Goal: Task Accomplishment & Management: Complete application form

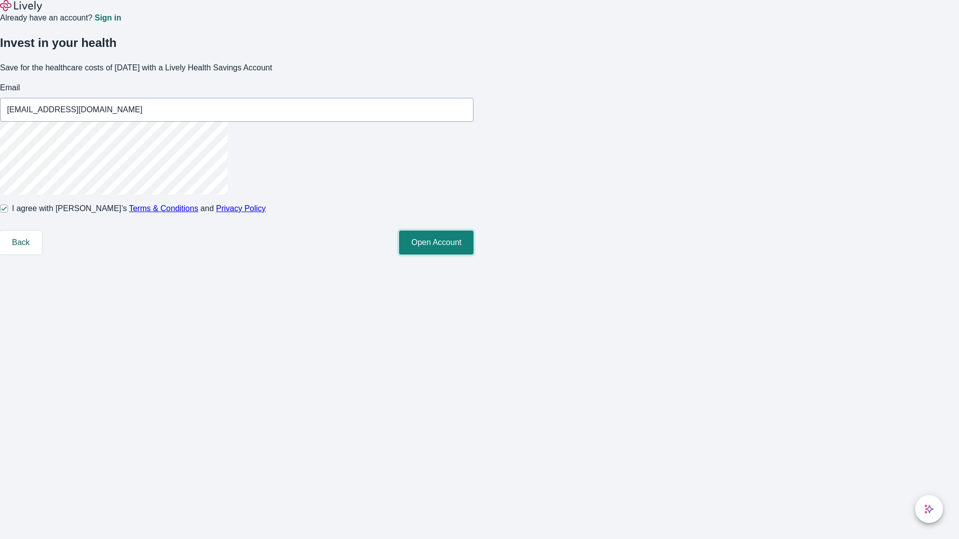
click at [473, 255] on button "Open Account" at bounding box center [436, 243] width 74 height 24
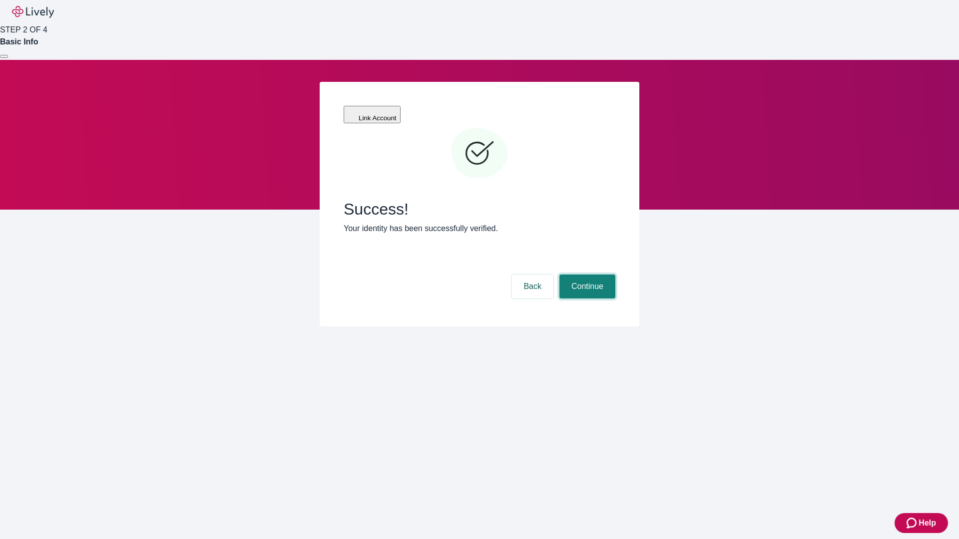
click at [586, 275] on button "Continue" at bounding box center [587, 287] width 56 height 24
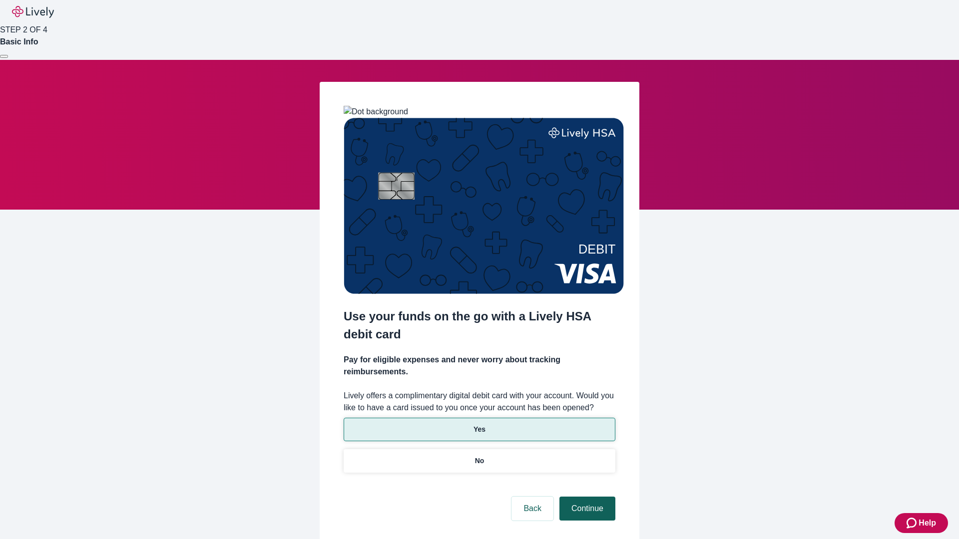
click at [479, 456] on p "No" at bounding box center [479, 461] width 9 height 10
click at [586, 497] on button "Continue" at bounding box center [587, 509] width 56 height 24
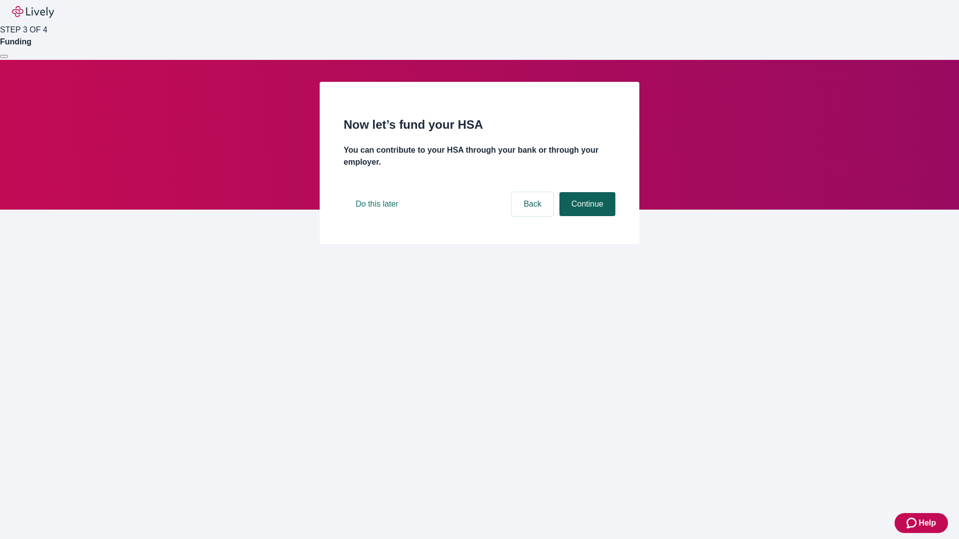
click at [586, 216] on button "Continue" at bounding box center [587, 204] width 56 height 24
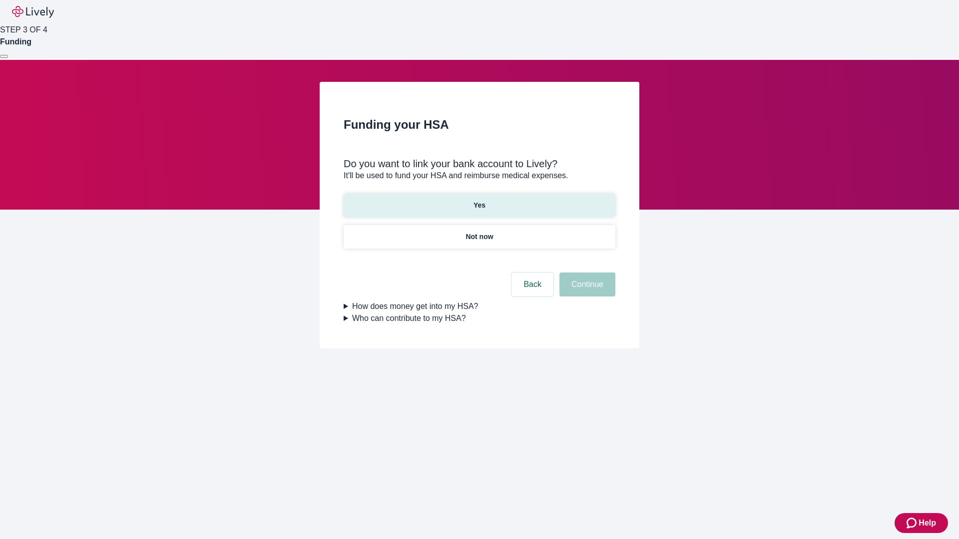
click at [479, 200] on p "Yes" at bounding box center [479, 205] width 12 height 10
click at [586, 273] on button "Continue" at bounding box center [587, 285] width 56 height 24
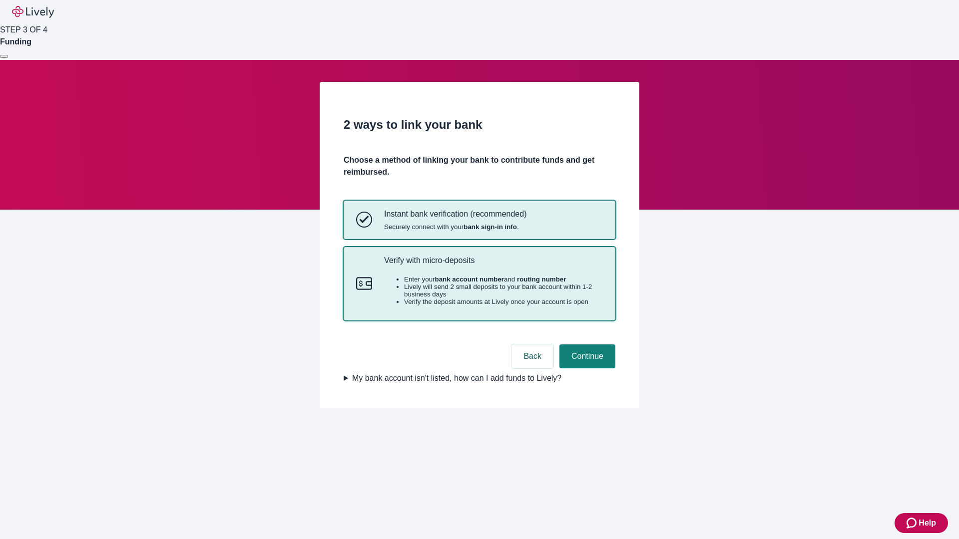
click at [493, 265] on p "Verify with micro-deposits" at bounding box center [493, 260] width 219 height 9
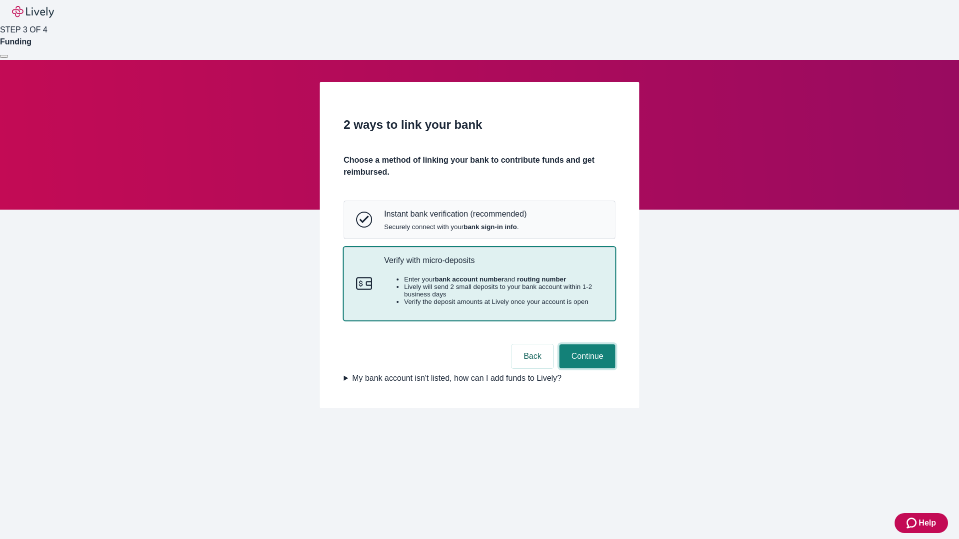
click at [586, 368] on button "Continue" at bounding box center [587, 357] width 56 height 24
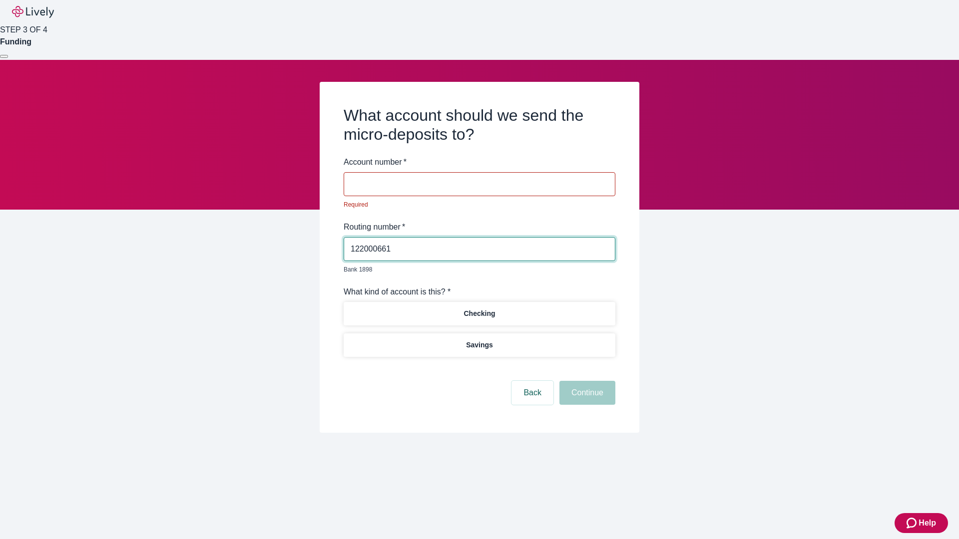
type input "122000661"
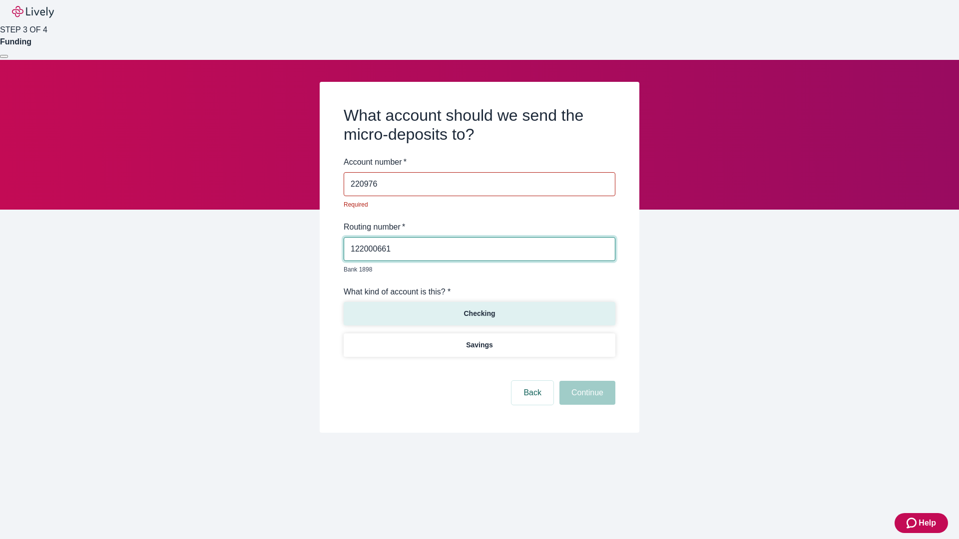
type input "220976"
click at [479, 309] on p "Checking" at bounding box center [478, 314] width 31 height 10
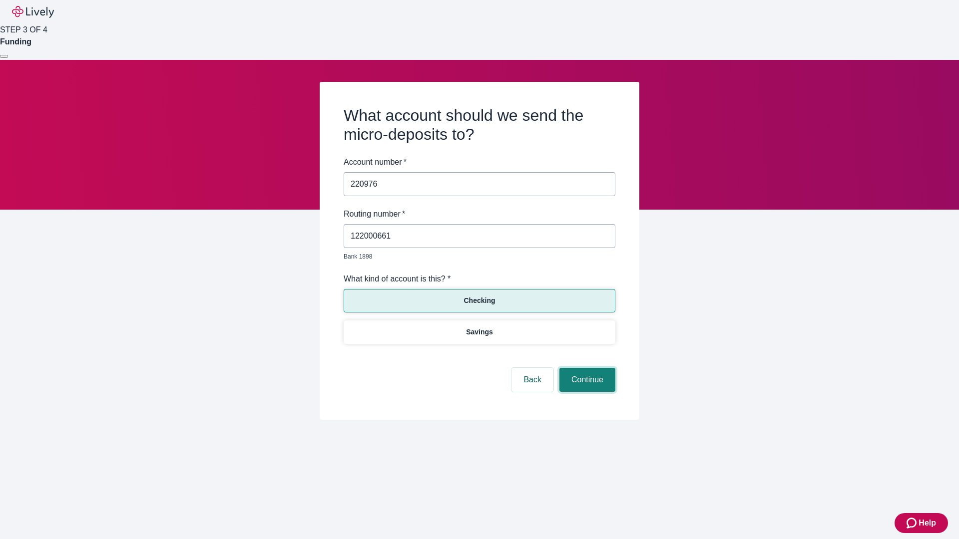
click at [586, 368] on button "Continue" at bounding box center [587, 380] width 56 height 24
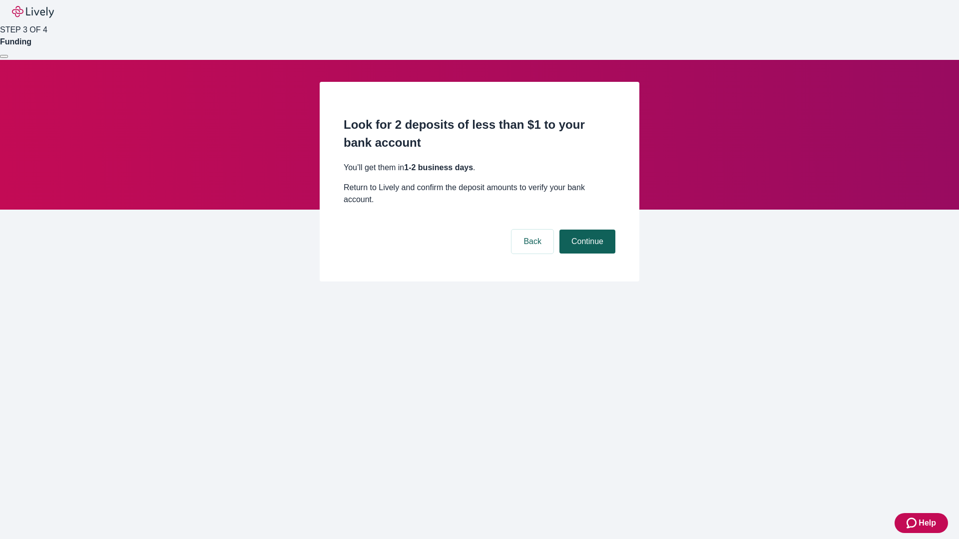
click at [586, 230] on button "Continue" at bounding box center [587, 242] width 56 height 24
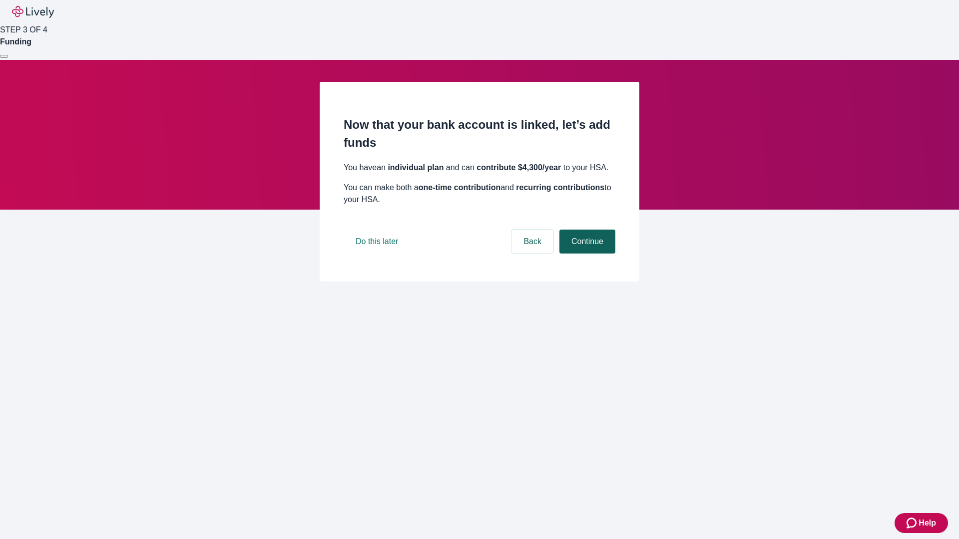
click at [586, 254] on button "Continue" at bounding box center [587, 242] width 56 height 24
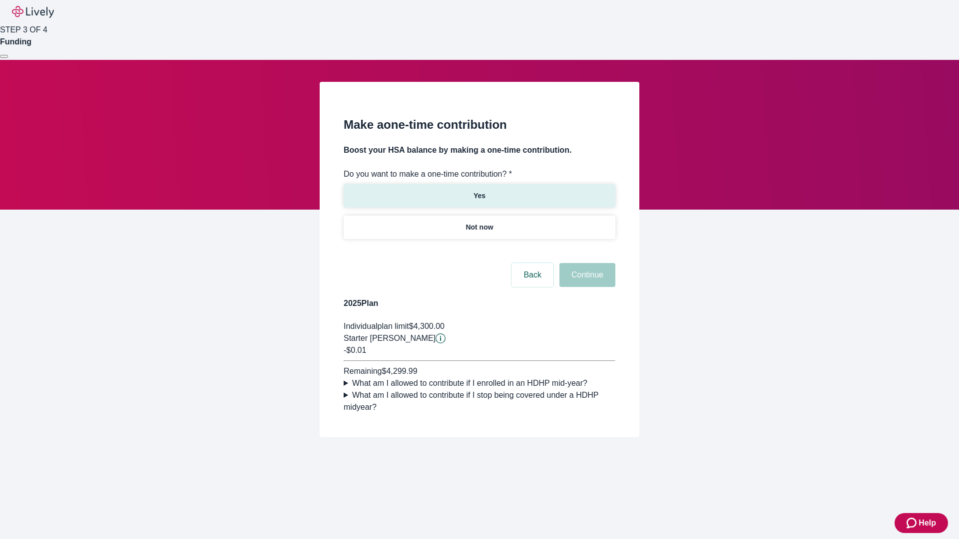
click at [479, 191] on p "Yes" at bounding box center [479, 196] width 12 height 10
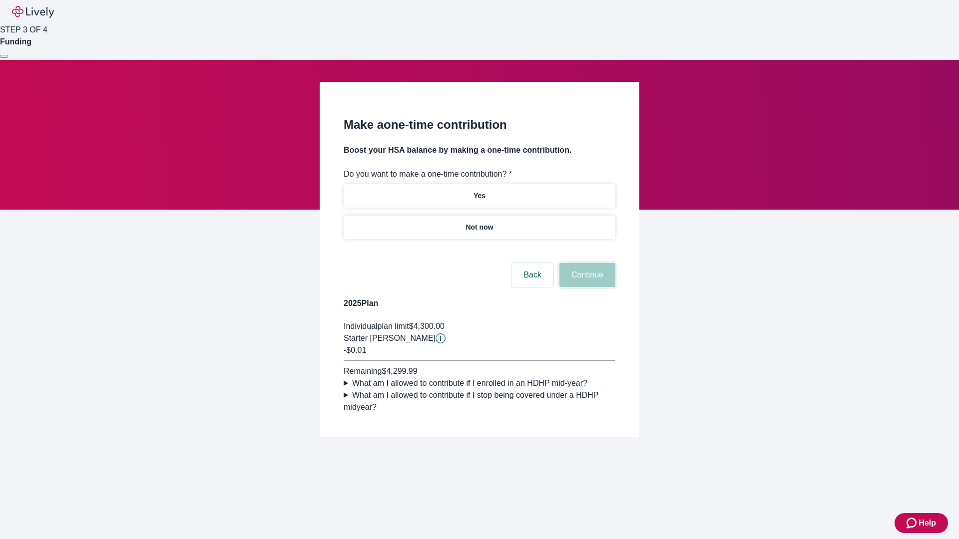
click at [586, 287] on button "Continue" at bounding box center [587, 275] width 56 height 24
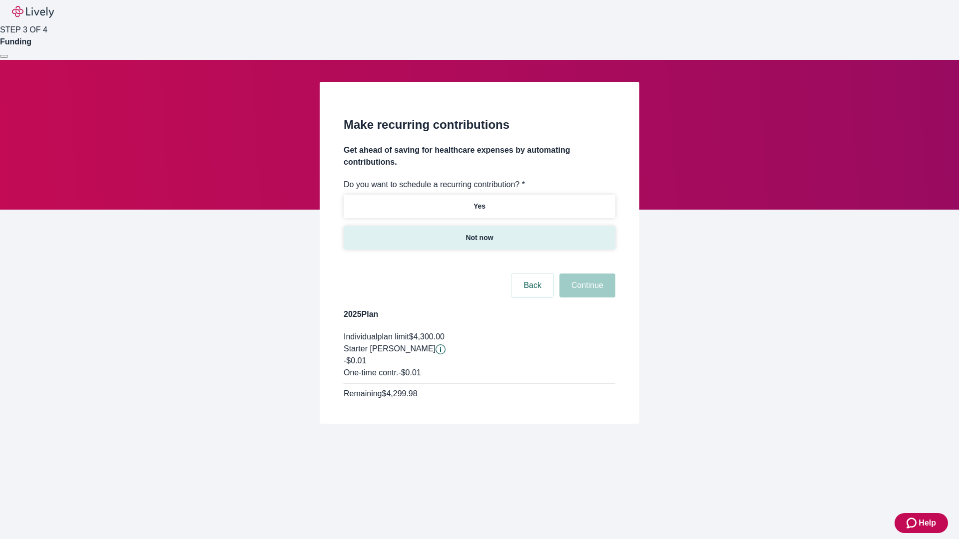
click at [479, 233] on p "Not now" at bounding box center [478, 238] width 27 height 10
click at [586, 274] on button "Continue" at bounding box center [587, 286] width 56 height 24
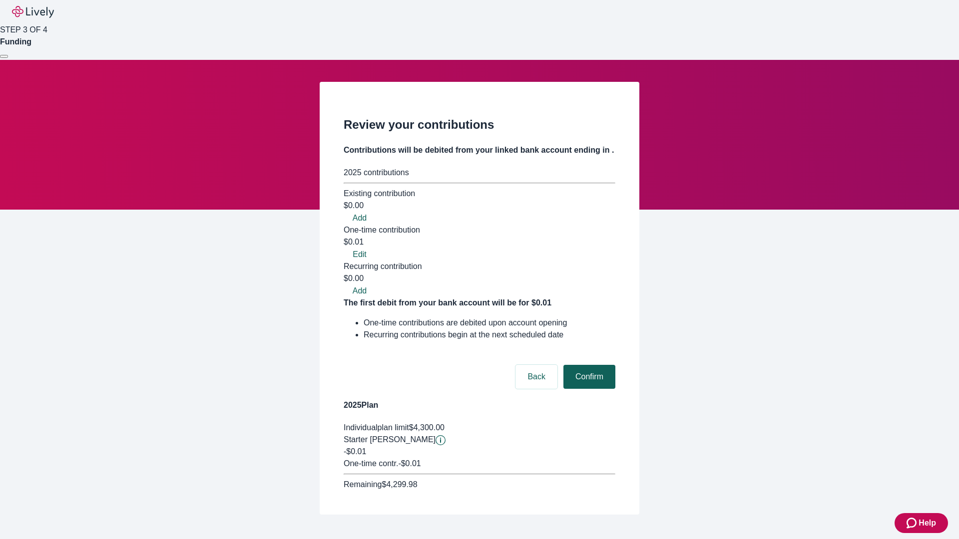
click at [588, 365] on button "Confirm" at bounding box center [589, 377] width 52 height 24
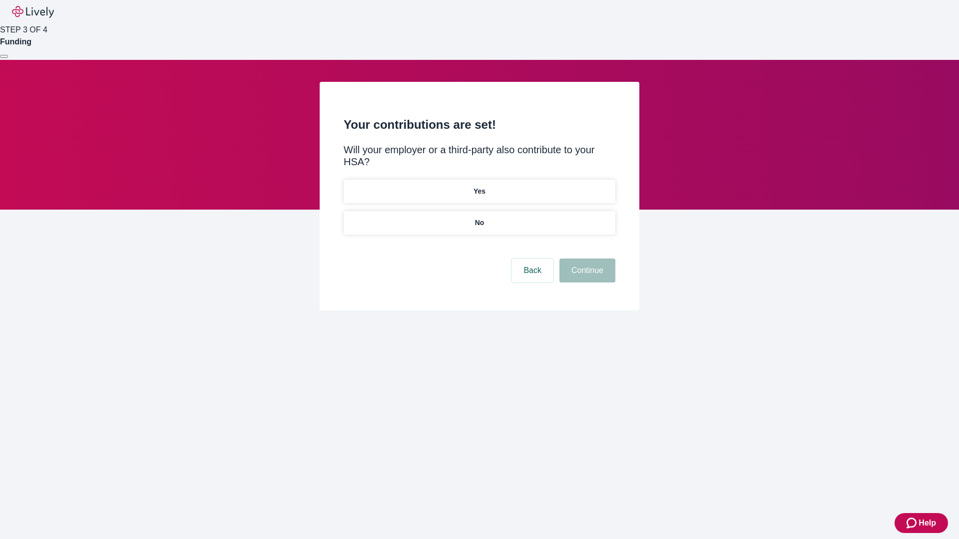
click at [479, 218] on p "No" at bounding box center [479, 223] width 9 height 10
click at [586, 259] on button "Continue" at bounding box center [587, 271] width 56 height 24
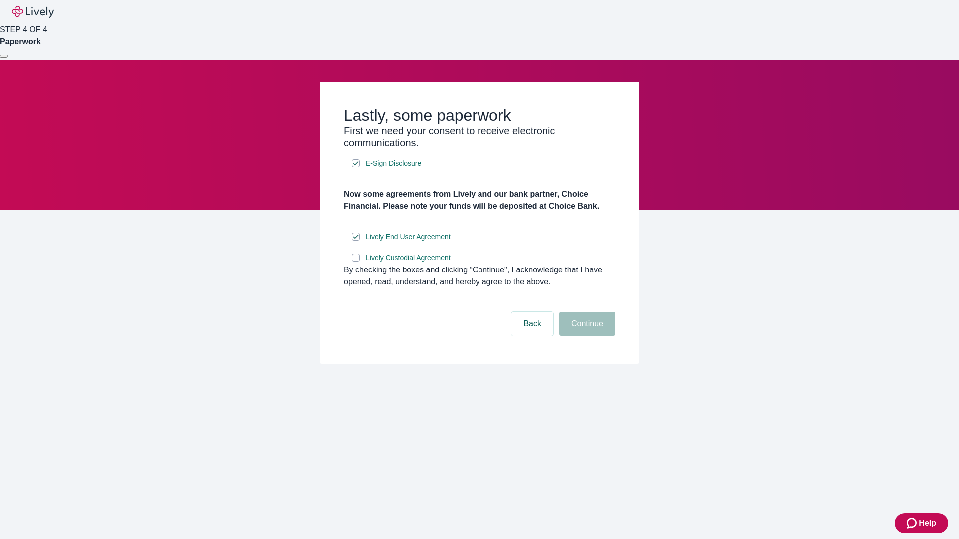
click at [355, 262] on input "Lively Custodial Agreement" at bounding box center [356, 258] width 8 height 8
checkbox input "true"
click at [586, 336] on button "Continue" at bounding box center [587, 324] width 56 height 24
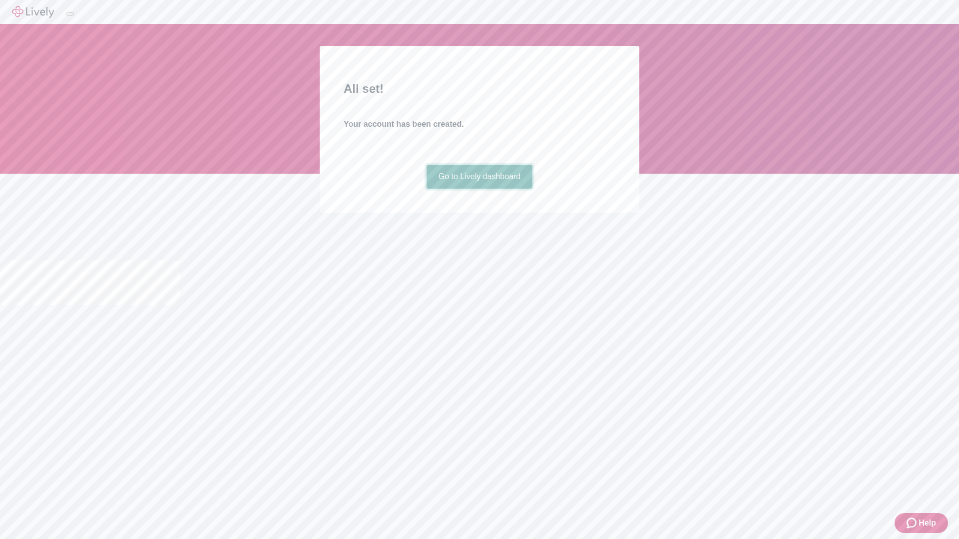
click at [479, 189] on link "Go to Lively dashboard" at bounding box center [479, 177] width 106 height 24
